Goal: Task Accomplishment & Management: Complete application form

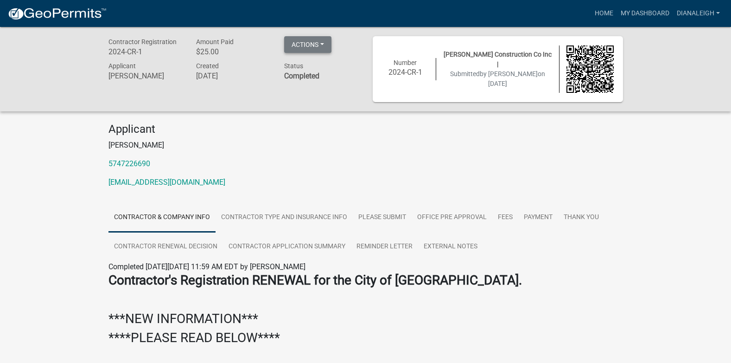
click at [305, 42] on button "Actions" at bounding box center [307, 44] width 47 height 17
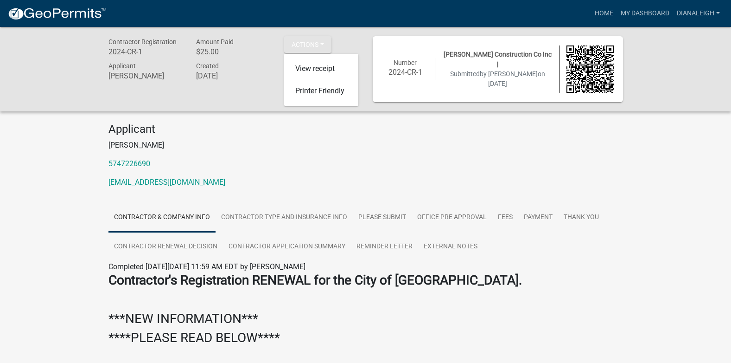
click at [306, 154] on div "Applicant Diana Copeland 5747226690 dcopeland@sheplerconstruction.com" at bounding box center [366, 158] width 529 height 73
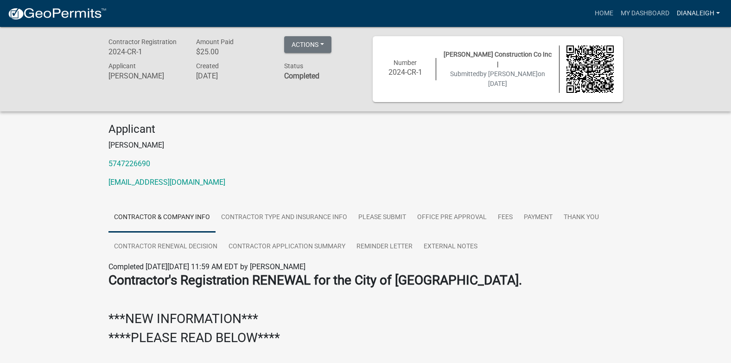
click at [691, 13] on link "dianaleigh" at bounding box center [698, 14] width 51 height 18
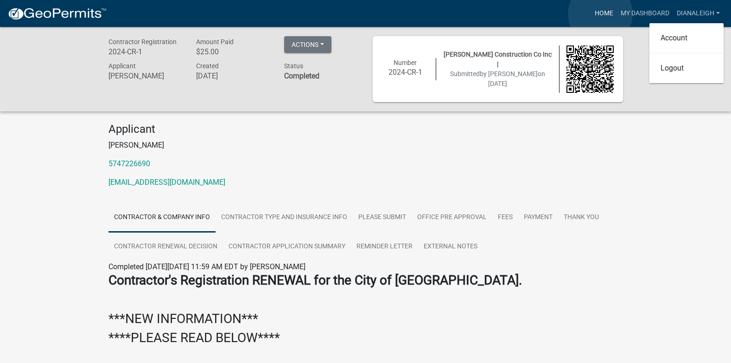
click at [601, 14] on link "Home" at bounding box center [604, 14] width 26 height 18
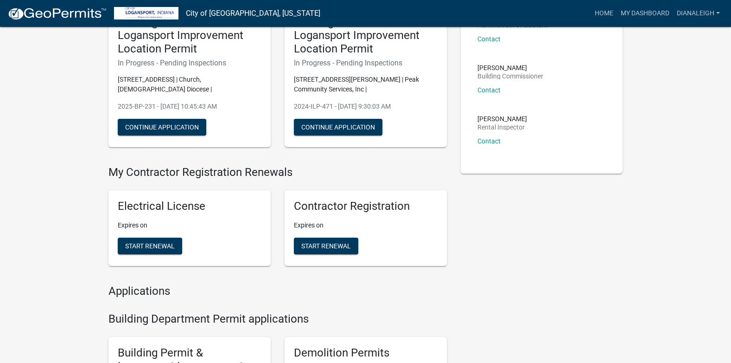
scroll to position [139, 0]
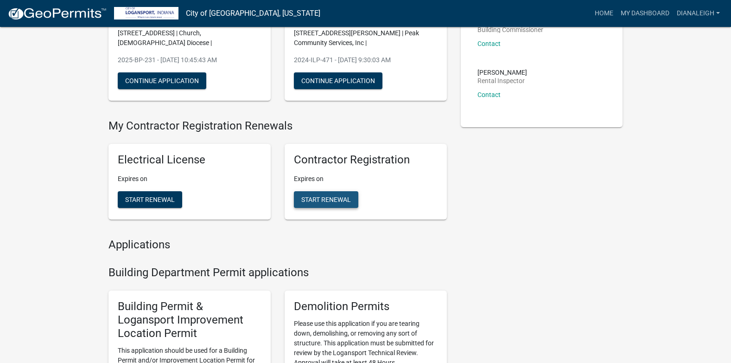
click at [327, 197] on span "Start Renewal" at bounding box center [326, 198] width 50 height 7
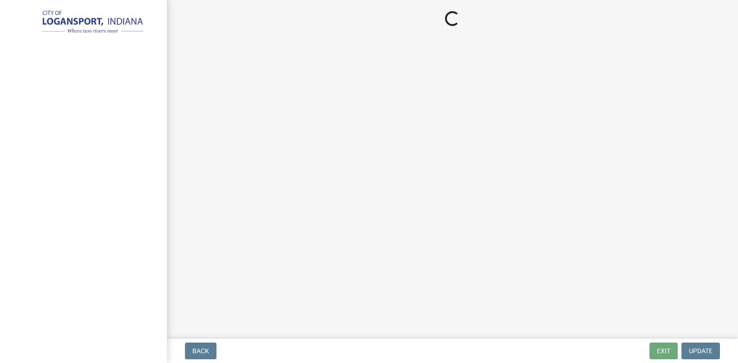
select select "IN"
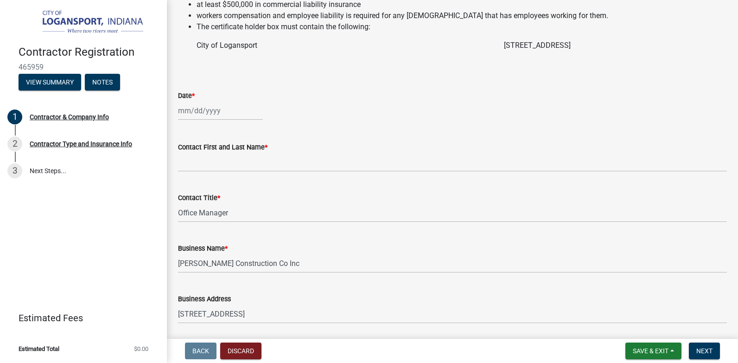
scroll to position [232, 0]
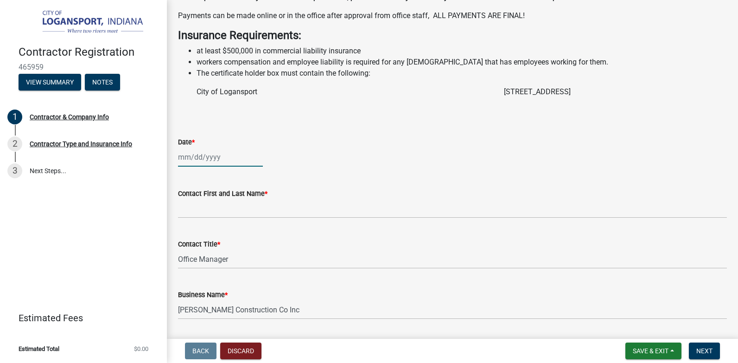
click at [185, 167] on div at bounding box center [220, 157] width 85 height 19
select select "8"
select select "2025"
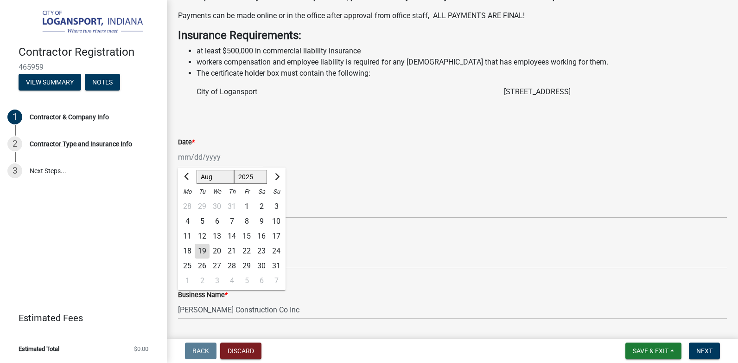
click at [203, 258] on div "19" at bounding box center [202, 251] width 15 height 15
type input "08/19/2025"
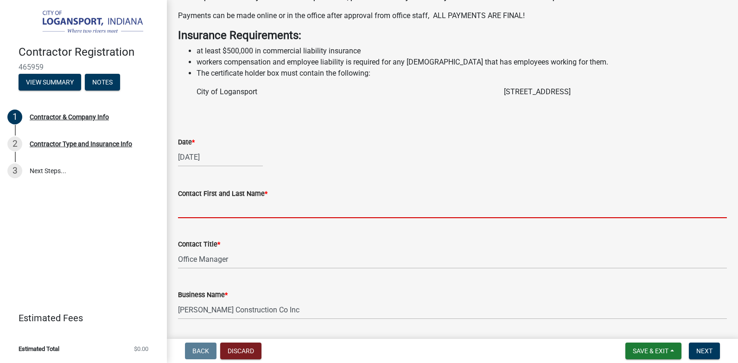
click at [220, 218] on input "Contact First and Last Name *" at bounding box center [452, 208] width 549 height 19
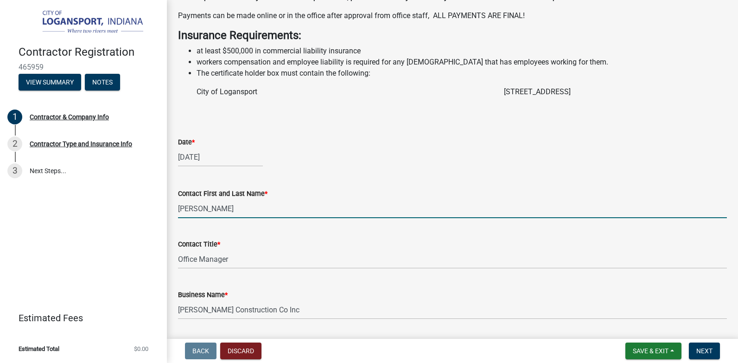
type input "Smith"
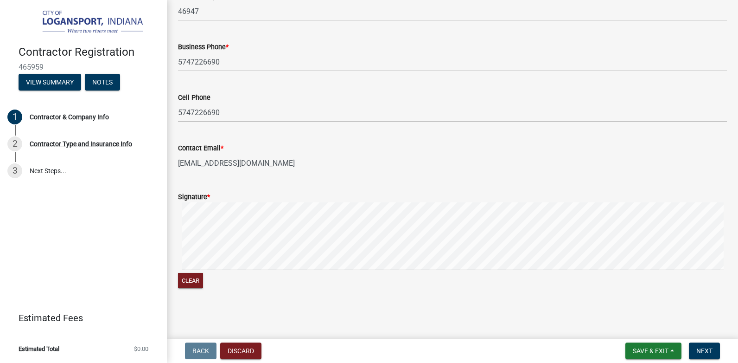
scroll to position [806, 0]
click at [701, 348] on span "Next" at bounding box center [705, 350] width 16 height 7
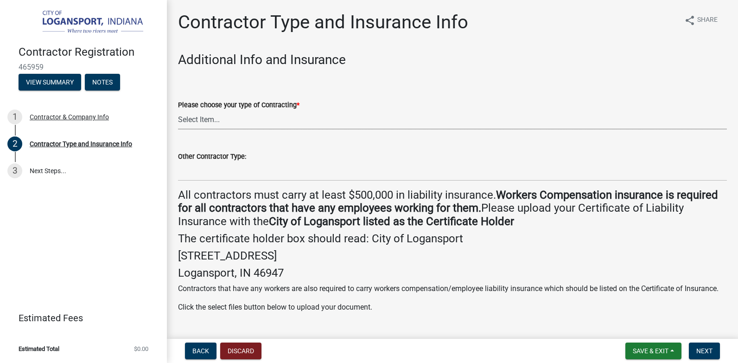
click at [251, 119] on select "Select Item... Plumber General HVAC Other Roofer Tree Service Demolition" at bounding box center [452, 119] width 549 height 19
click at [178, 110] on select "Select Item... Plumber General HVAC Other Roofer Tree Service Demolition" at bounding box center [452, 119] width 549 height 19
select select "03705ffd-7527-4ddb-a600-46f4763bc457"
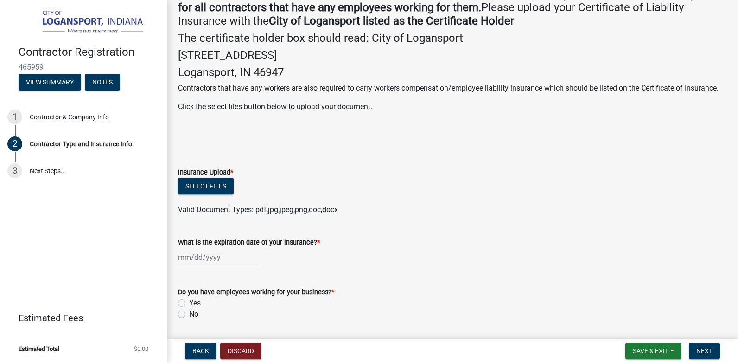
scroll to position [186, 0]
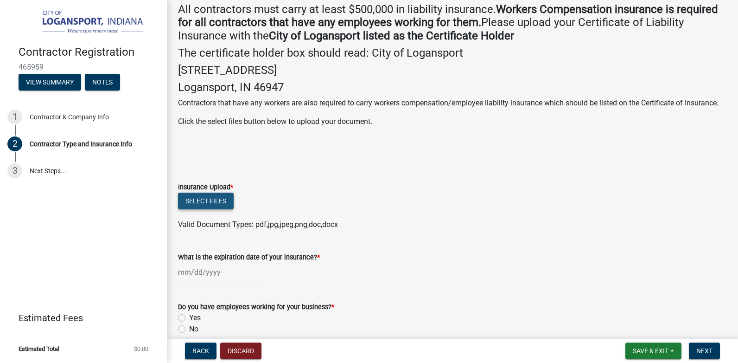
click at [204, 209] on button "Select files" at bounding box center [206, 200] width 56 height 17
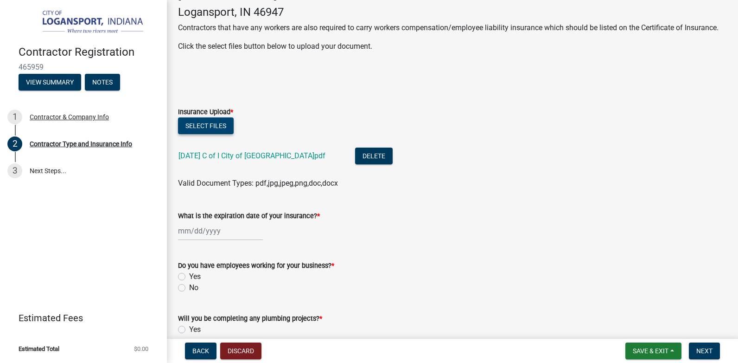
scroll to position [278, 0]
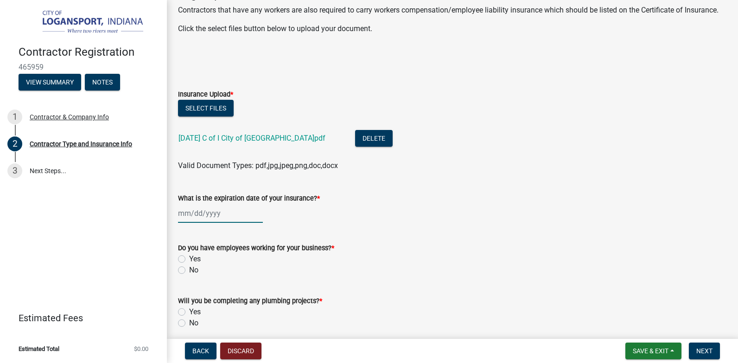
click at [183, 223] on div at bounding box center [220, 213] width 85 height 19
select select "8"
select select "2025"
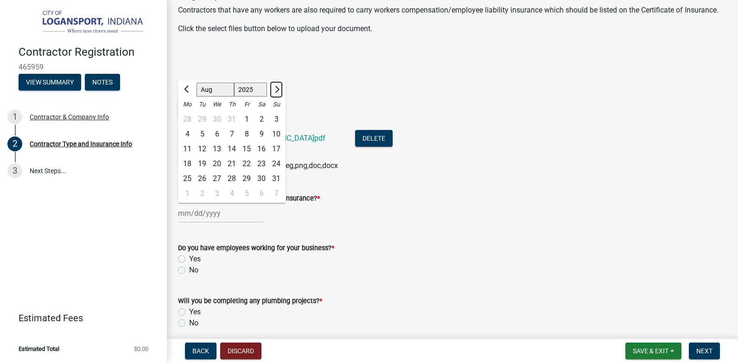
click at [277, 93] on span "Next month" at bounding box center [276, 89] width 7 height 7
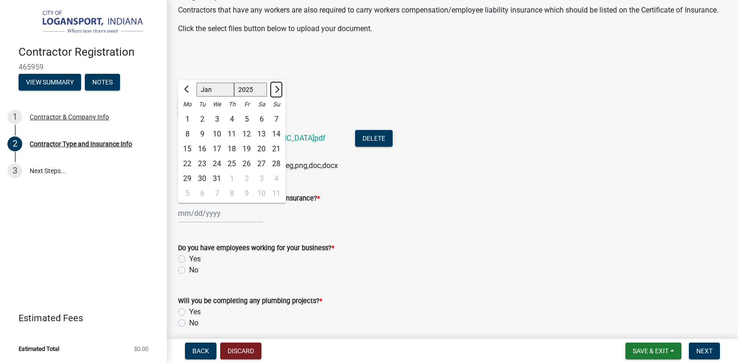
click at [277, 93] on span "Next month" at bounding box center [276, 89] width 7 height 7
select select "2"
select select "2026"
click at [277, 93] on span "Next month" at bounding box center [276, 89] width 7 height 7
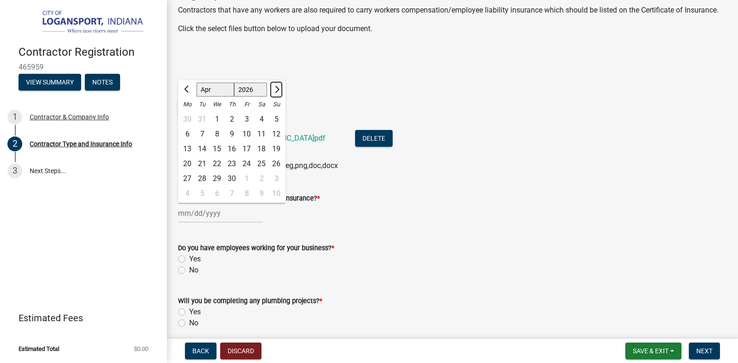
click at [277, 93] on span "Next month" at bounding box center [276, 89] width 7 height 7
select select "8"
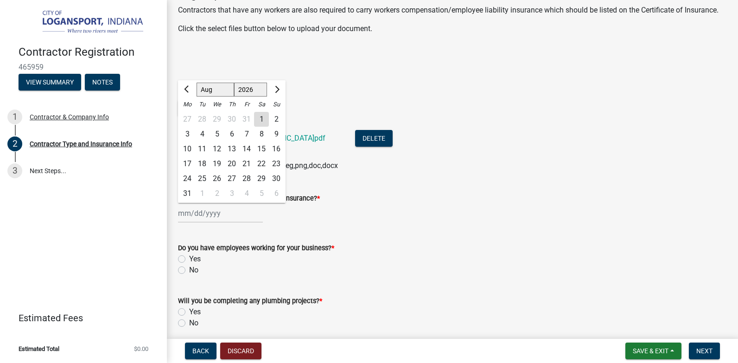
click at [189, 171] on div "17" at bounding box center [187, 163] width 15 height 15
type input "08/17/2026"
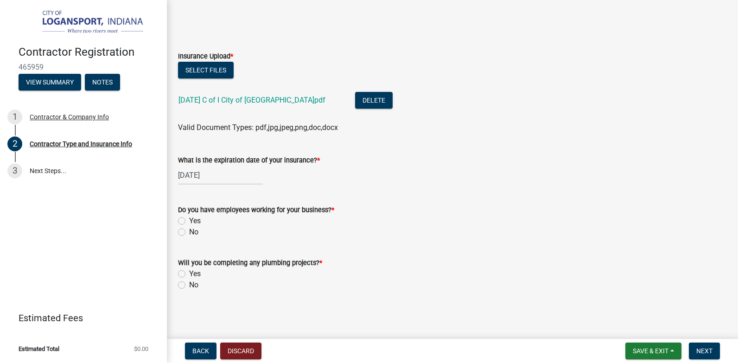
scroll to position [327, 0]
click at [189, 221] on label "Yes" at bounding box center [195, 220] width 12 height 11
click at [189, 221] on input "Yes" at bounding box center [192, 218] width 6 height 6
radio input "true"
click at [189, 287] on label "No" at bounding box center [193, 284] width 9 height 11
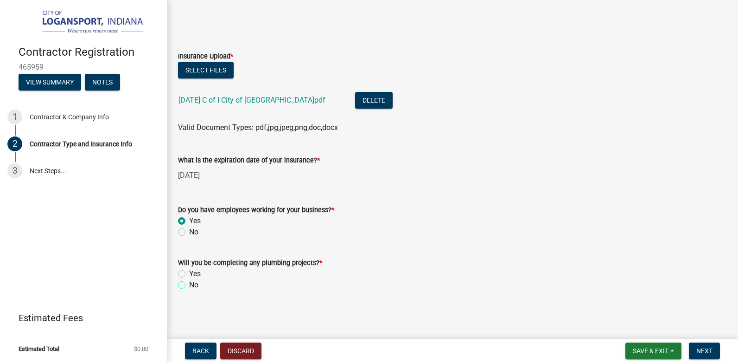
click at [189, 285] on input "No" at bounding box center [192, 282] width 6 height 6
radio input "true"
click at [707, 350] on span "Next" at bounding box center [705, 350] width 16 height 7
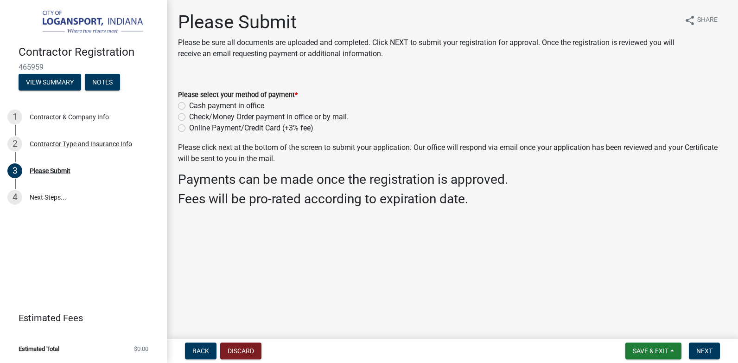
click at [189, 128] on label "Online Payment/Credit Card (+3% fee)" at bounding box center [251, 127] width 124 height 11
click at [189, 128] on input "Online Payment/Credit Card (+3% fee)" at bounding box center [192, 125] width 6 height 6
radio input "true"
click at [702, 350] on span "Next" at bounding box center [705, 350] width 16 height 7
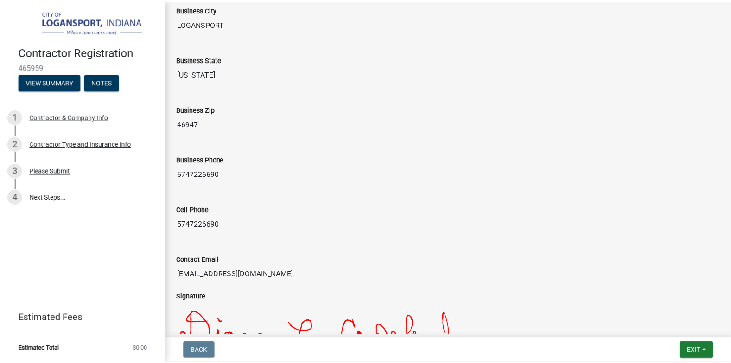
scroll to position [804, 0]
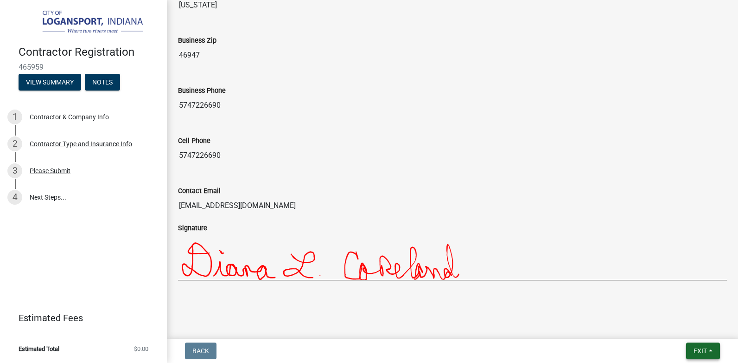
click at [702, 350] on span "Exit" at bounding box center [700, 350] width 13 height 7
click at [673, 328] on button "Save & Exit" at bounding box center [683, 326] width 74 height 22
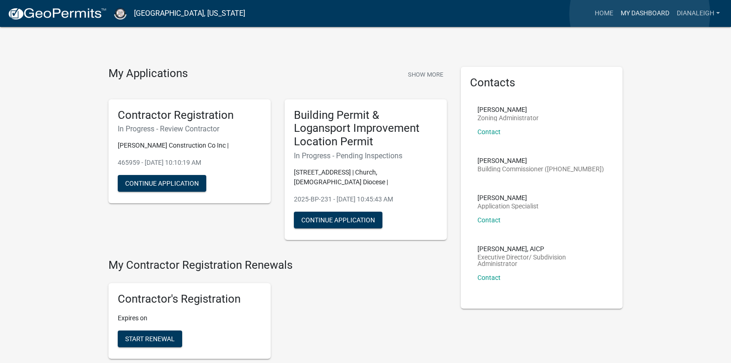
click at [640, 14] on link "My Dashboard" at bounding box center [645, 14] width 56 height 18
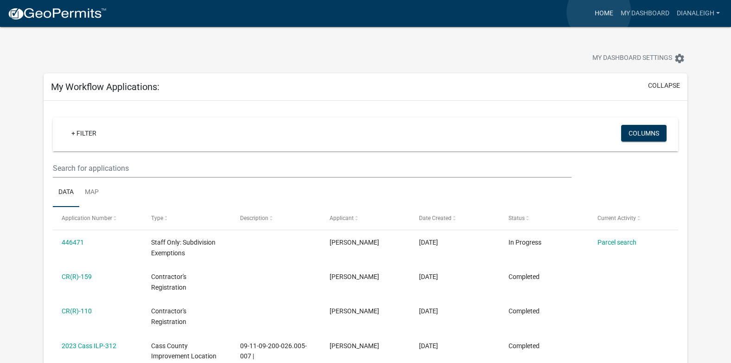
click at [600, 12] on link "Home" at bounding box center [604, 14] width 26 height 18
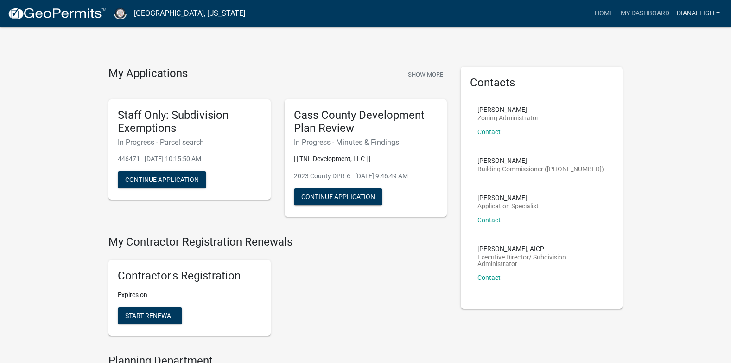
click at [710, 12] on link "dianaleigh" at bounding box center [698, 14] width 51 height 18
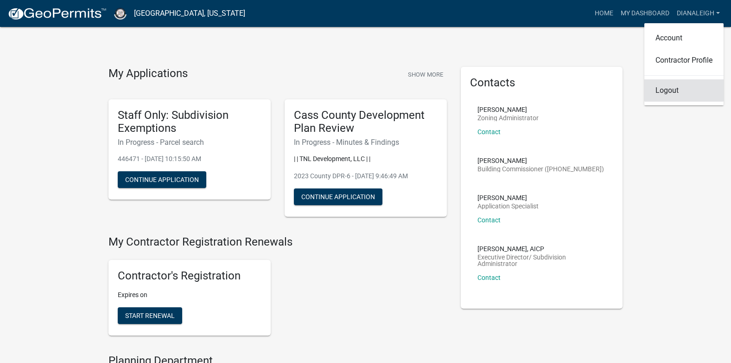
click at [677, 92] on link "Logout" at bounding box center [684, 90] width 79 height 22
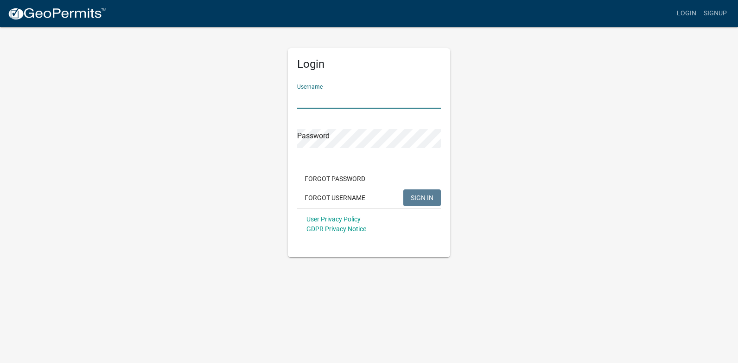
click at [339, 96] on input "Username" at bounding box center [369, 99] width 144 height 19
type input "dianaleigh"
click at [333, 98] on input "Username" at bounding box center [369, 99] width 144 height 19
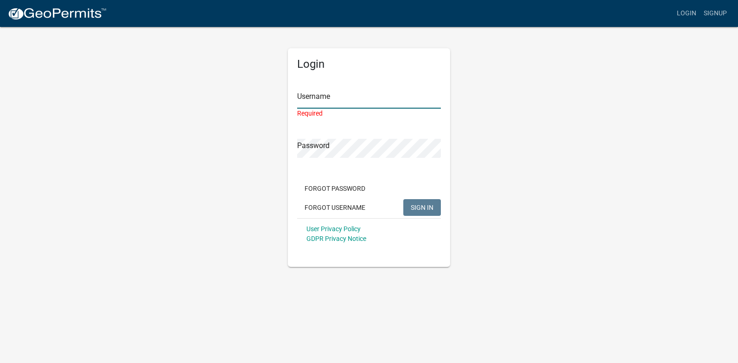
click at [345, 103] on input "Username" at bounding box center [369, 99] width 144 height 19
type input "dianaleigh"
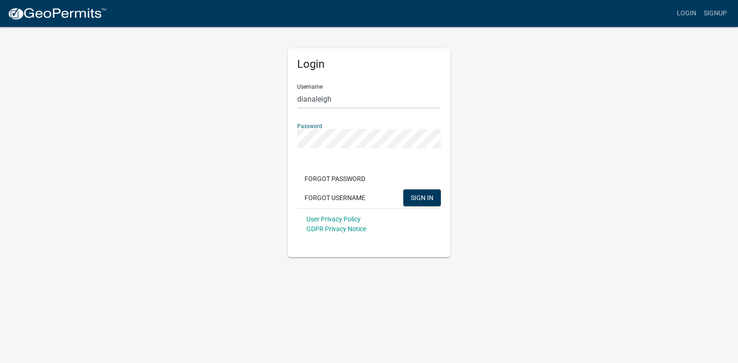
click at [404, 189] on button "SIGN IN" at bounding box center [423, 197] width 38 height 17
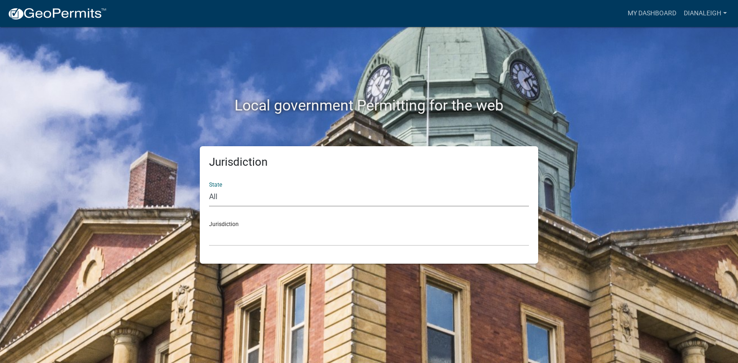
click at [233, 199] on select "All [US_STATE] [US_STATE] [US_STATE] [US_STATE] [US_STATE] [US_STATE] [US_STATE…" at bounding box center [369, 196] width 320 height 19
select select "[US_STATE]"
click at [209, 187] on select "All Colorado Georgia Indiana Iowa Kansas Minnesota Ohio South Carolina Wisconsin" at bounding box center [369, 196] width 320 height 19
click at [234, 237] on select "City of Charlestown, Indiana City of Jeffersonville, Indiana City of Logansport…" at bounding box center [369, 236] width 320 height 19
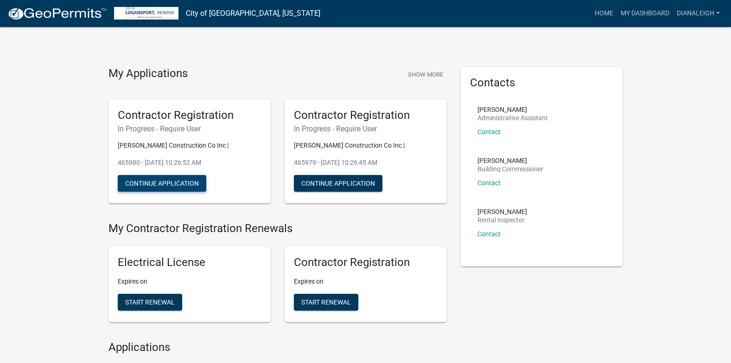
click at [182, 182] on button "Continue Application" at bounding box center [162, 183] width 89 height 17
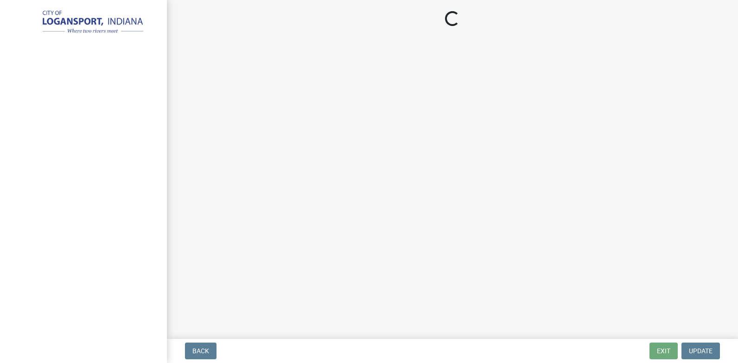
select select "IN"
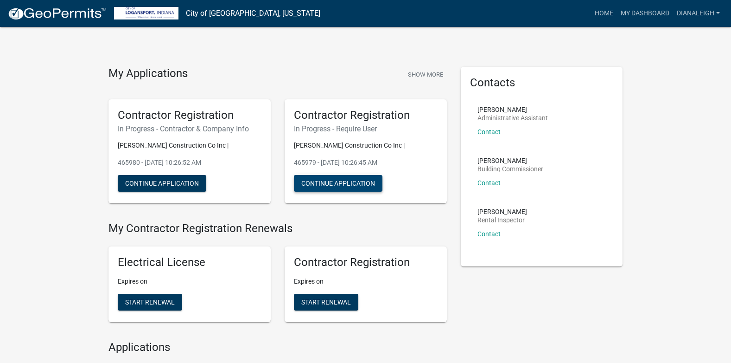
click at [339, 182] on button "Continue Application" at bounding box center [338, 183] width 89 height 17
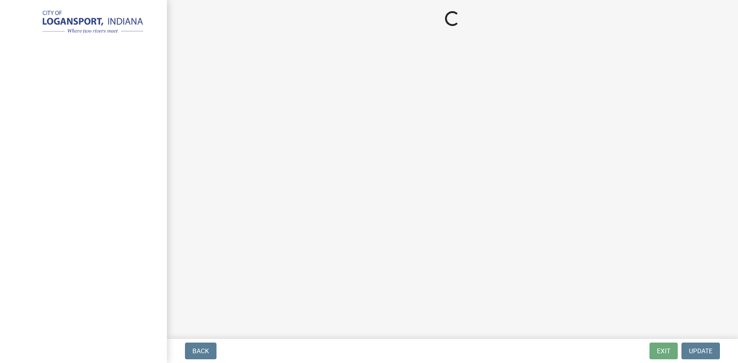
select select "IN"
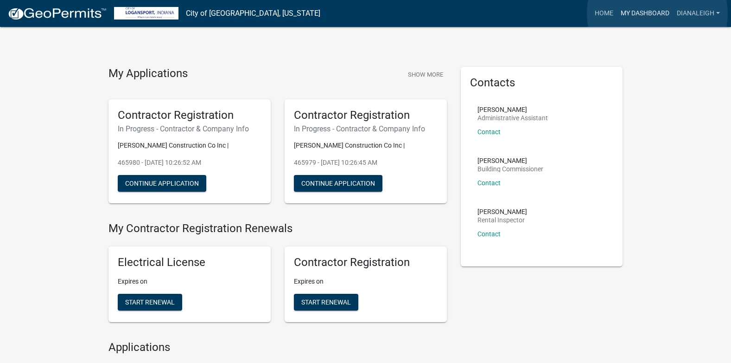
click at [658, 13] on link "My Dashboard" at bounding box center [645, 14] width 56 height 18
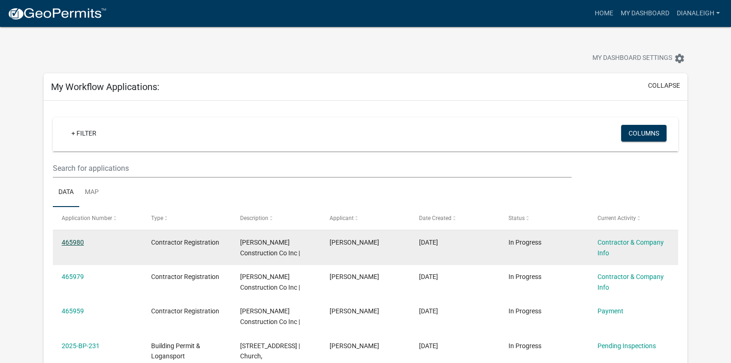
click at [71, 243] on link "465980" at bounding box center [73, 241] width 22 height 7
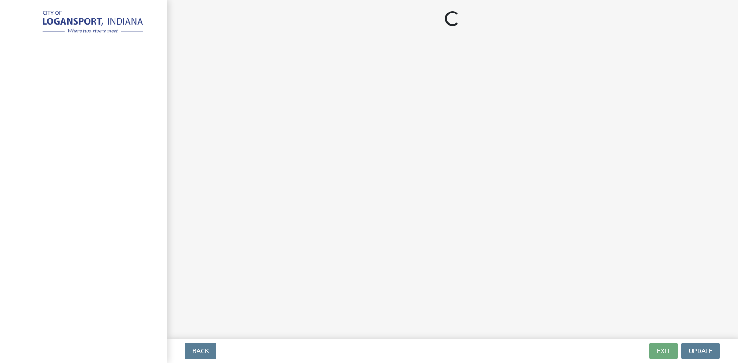
select select "IN"
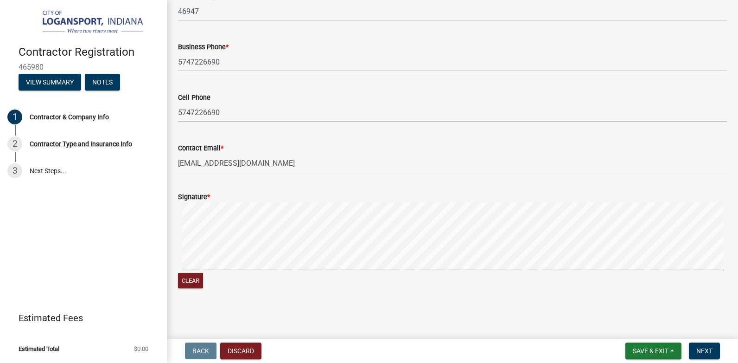
scroll to position [806, 0]
click at [698, 352] on span "Next" at bounding box center [705, 350] width 16 height 7
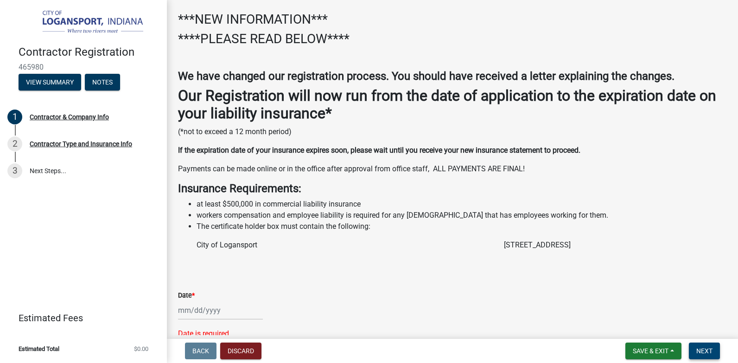
scroll to position [0, 0]
